Goal: Task Accomplishment & Management: Use online tool/utility

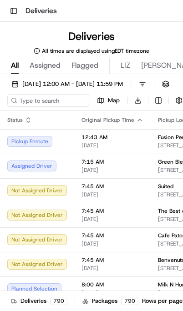
click at [38, 86] on span "[DATE] 12:00 AM - [DATE] 11:59 PM" at bounding box center [72, 84] width 100 height 8
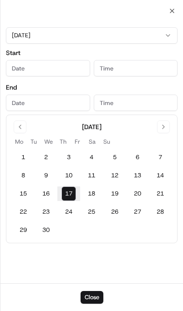
type input "[DATE]"
type input "12:00 AM"
type input "[DATE]"
type input "11:59 PM"
click at [93, 189] on button "18" at bounding box center [91, 193] width 15 height 15
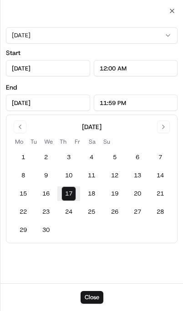
type input "[DATE]"
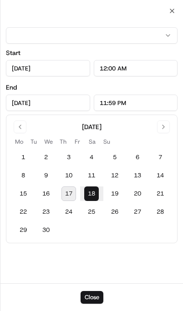
click at [95, 303] on button "Close" at bounding box center [91, 297] width 23 height 13
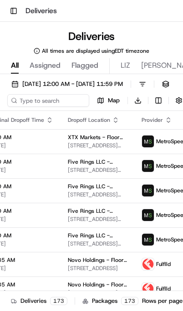
scroll to position [0, 238]
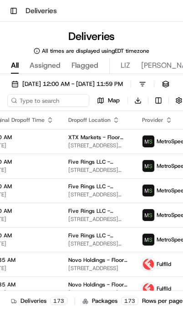
click at [167, 122] on icon "button" at bounding box center [168, 121] width 3 height 1
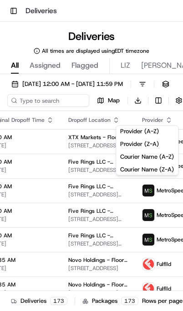
click at [156, 141] on button "Provider (Z-A)" at bounding box center [147, 144] width 62 height 11
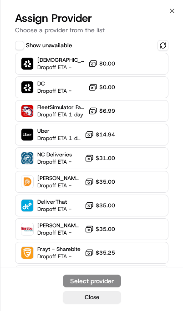
click at [85, 230] on icon at bounding box center [88, 228] width 9 height 9
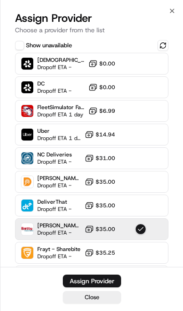
click at [104, 282] on div "Assign Provider" at bounding box center [91, 280] width 45 height 9
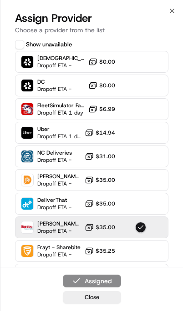
click at [175, 13] on icon "button" at bounding box center [171, 10] width 7 height 7
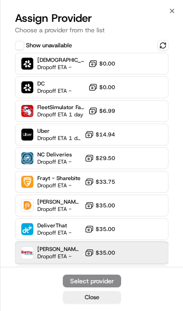
click at [79, 247] on span "[PERSON_NAME] ([PERSON_NAME] TMS)" at bounding box center [59, 248] width 44 height 7
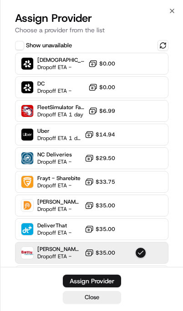
click at [102, 280] on div "Assign Provider" at bounding box center [91, 280] width 45 height 9
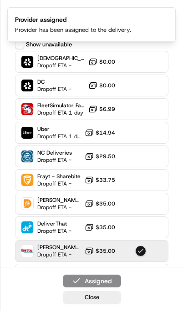
click at [110, 297] on button "Close" at bounding box center [92, 297] width 58 height 13
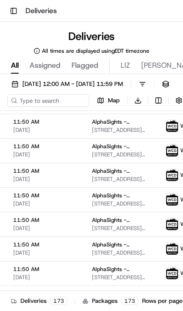
scroll to position [531, 215]
